Goal: Transaction & Acquisition: Purchase product/service

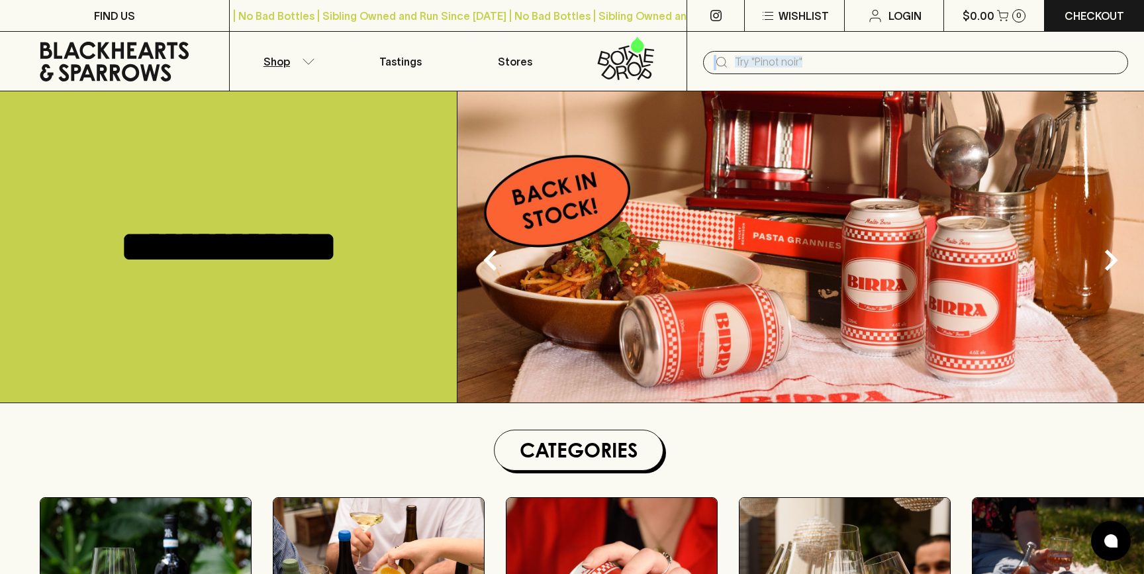
drag, startPoint x: 0, startPoint y: 0, endPoint x: 308, endPoint y: 58, distance: 313.3
click at [281, 62] on p "Shop" at bounding box center [277, 62] width 26 height 16
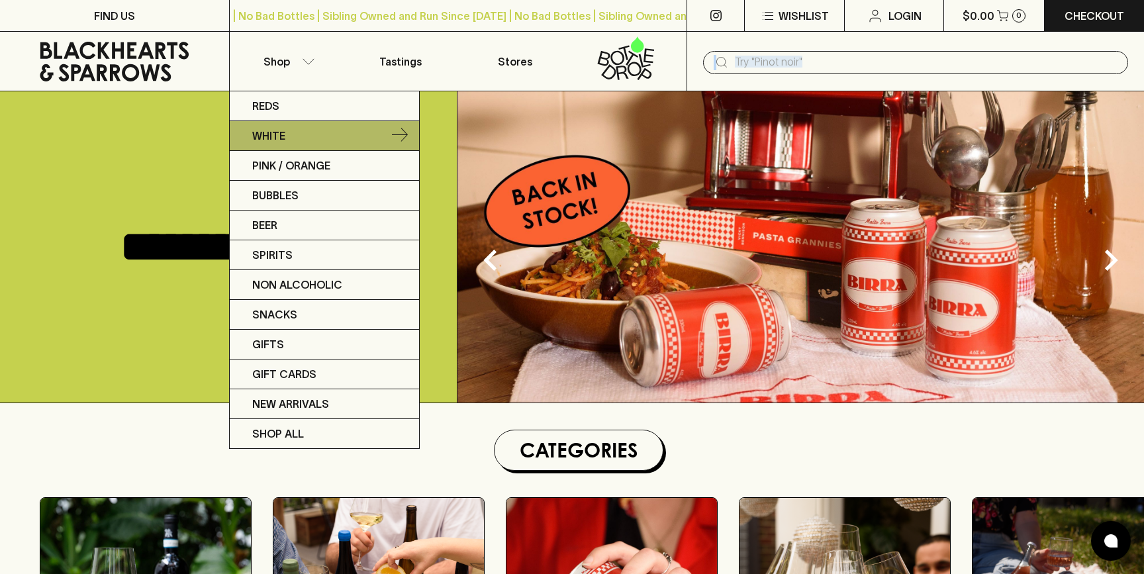
click at [331, 137] on link "White" at bounding box center [324, 136] width 189 height 30
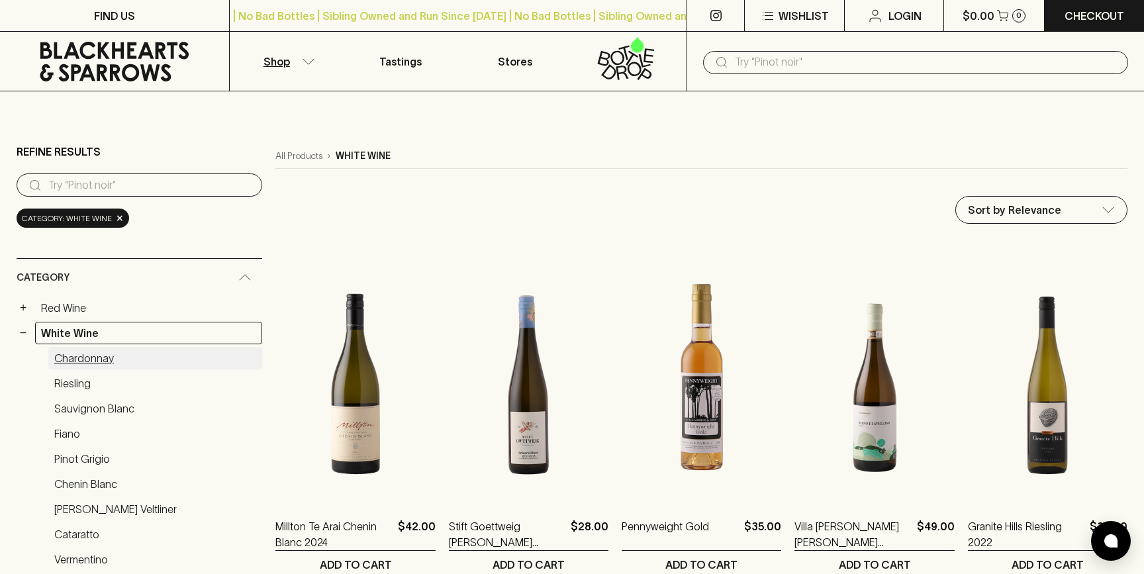
click at [89, 356] on link "Chardonnay" at bounding box center [155, 358] width 214 height 23
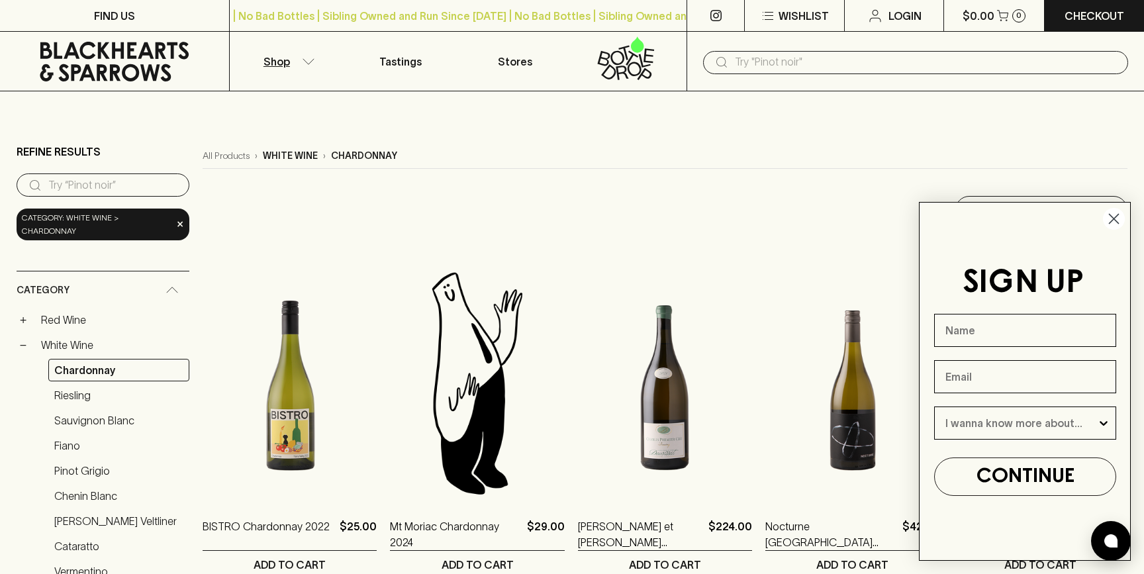
click at [1114, 216] on circle "Close dialog" at bounding box center [1114, 219] width 22 height 22
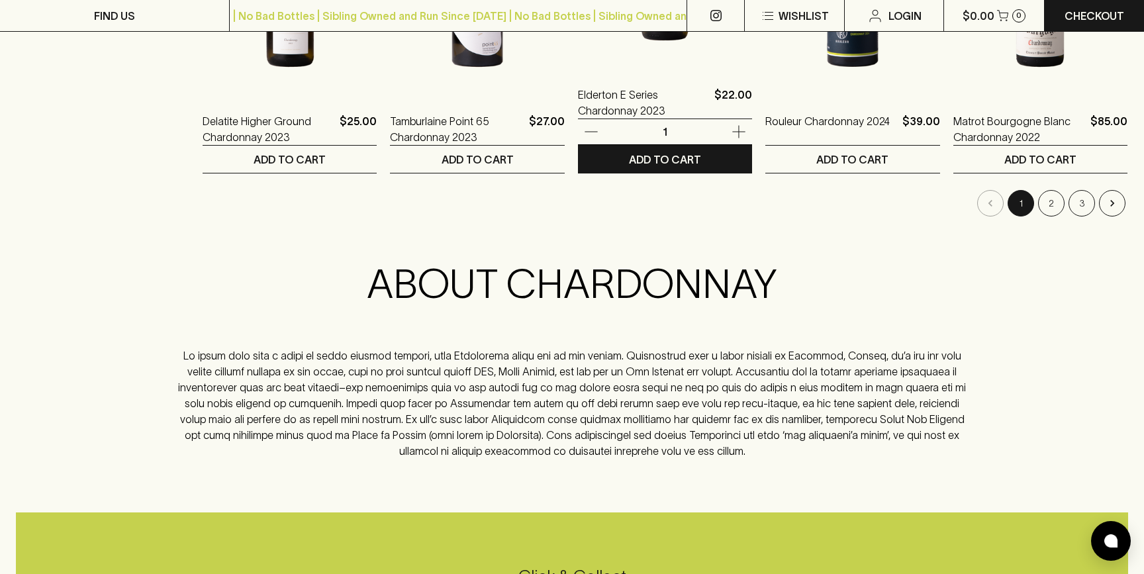
scroll to position [1469, 0]
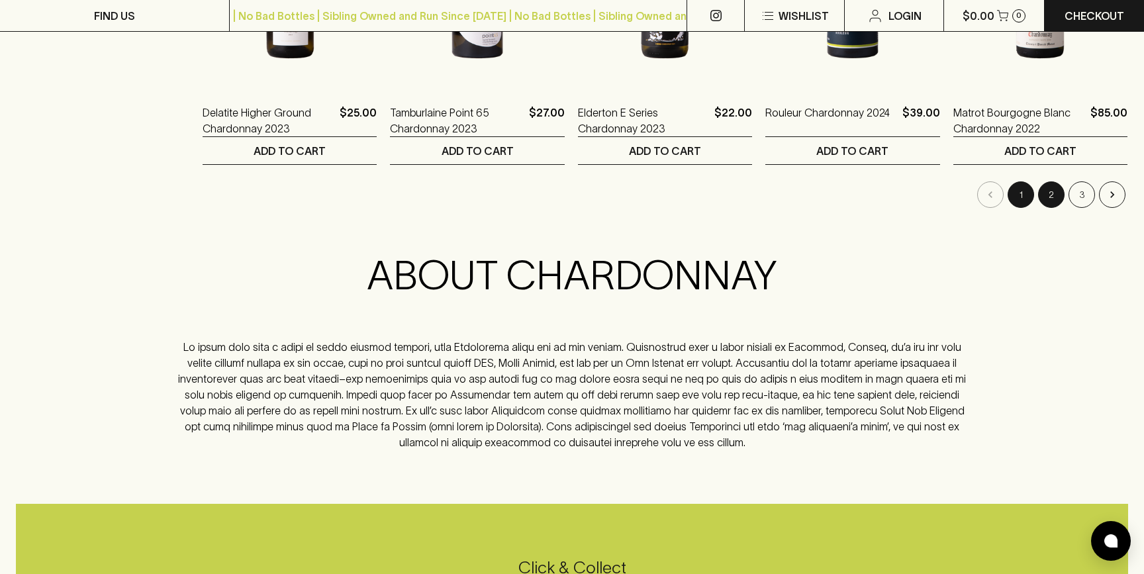
click at [1054, 197] on button "2" at bounding box center [1051, 194] width 26 height 26
